Goal: Use online tool/utility: Utilize a website feature to perform a specific function

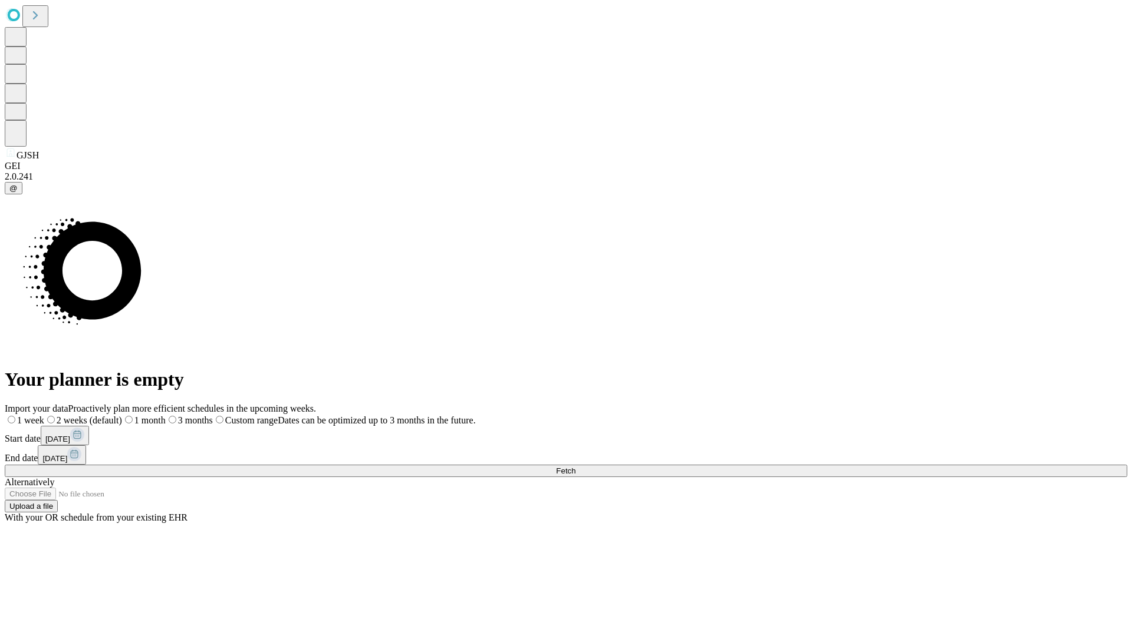
click at [575, 467] on span "Fetch" at bounding box center [565, 471] width 19 height 9
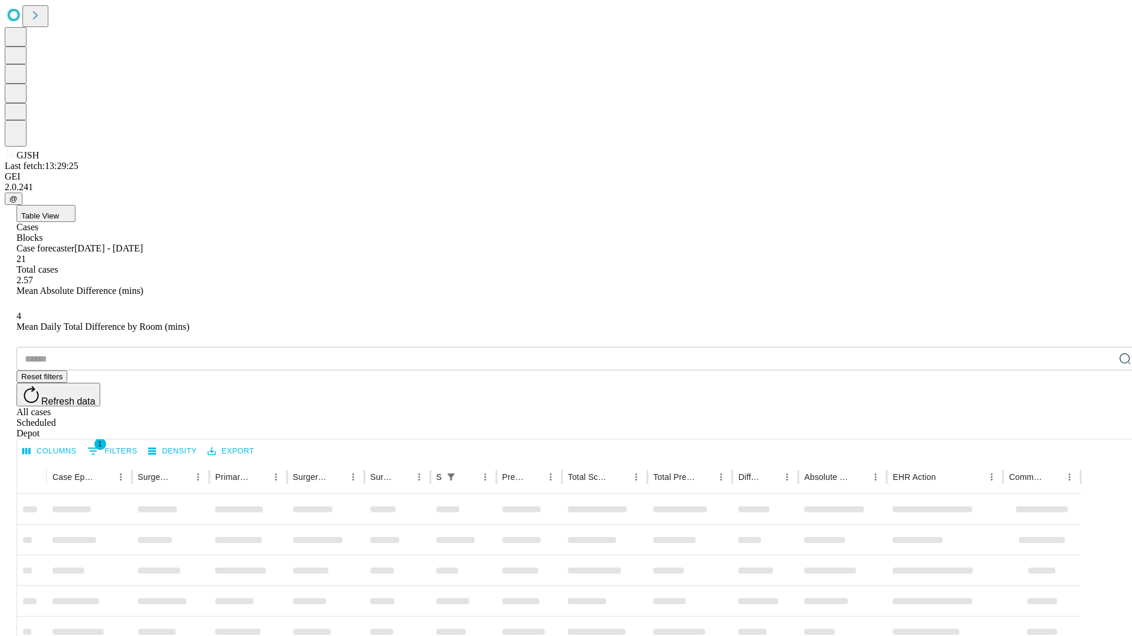
click at [59, 212] on span "Table View" at bounding box center [40, 216] width 38 height 9
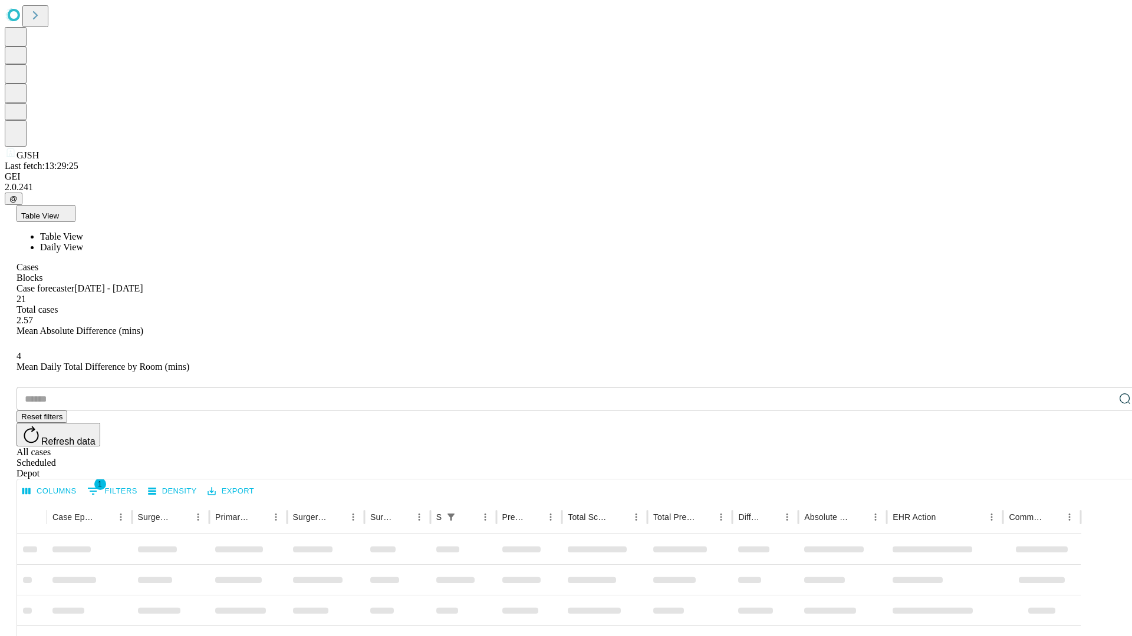
click at [83, 242] on span "Daily View" at bounding box center [61, 247] width 43 height 10
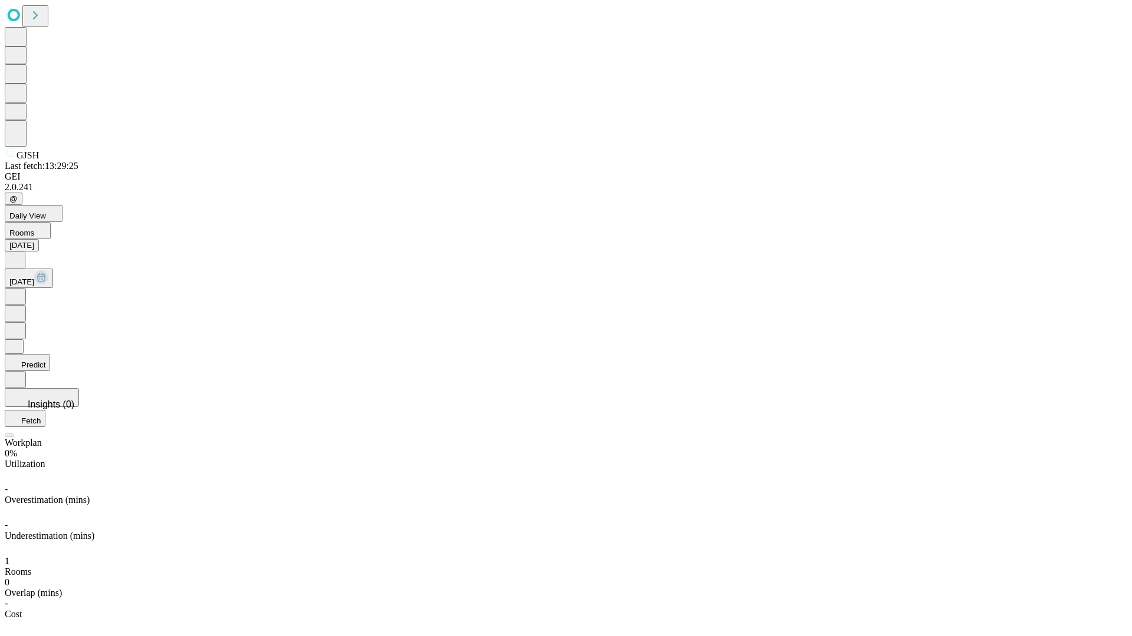
click at [50, 354] on button "Predict" at bounding box center [27, 362] width 45 height 17
